Goal: Task Accomplishment & Management: Use online tool/utility

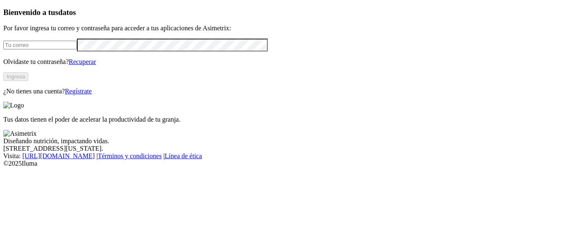
click at [46, 49] on input "email" at bounding box center [40, 45] width 74 height 9
type input "[PERSON_NAME][EMAIL_ADDRESS][PERSON_NAME][DOMAIN_NAME]"
click input "submit" at bounding box center [0, 0] width 0 height 0
